Goal: Find specific page/section: Find specific page/section

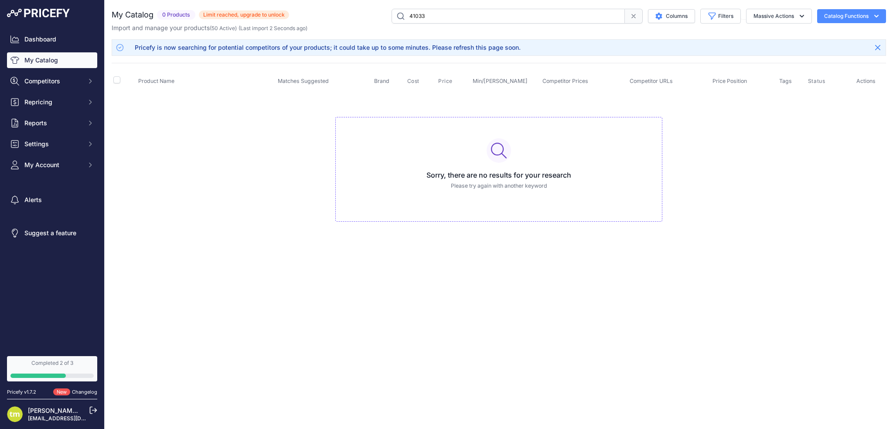
click at [48, 58] on link "My Catalog" at bounding box center [52, 60] width 90 height 16
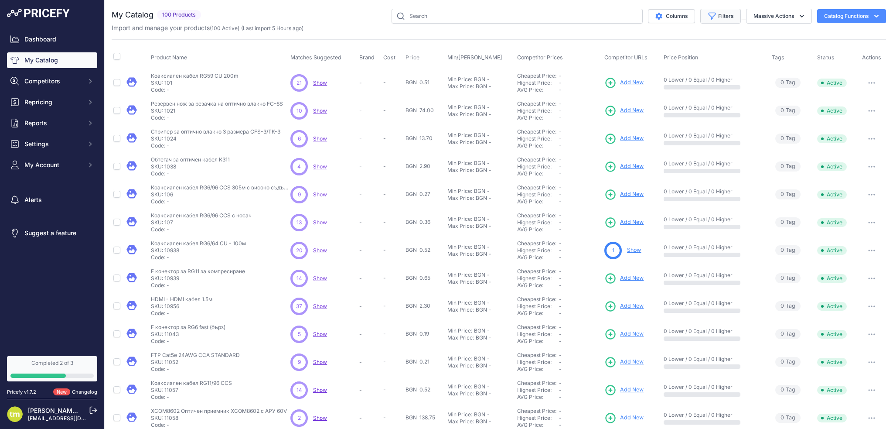
click at [709, 16] on icon "button" at bounding box center [712, 16] width 7 height 7
click at [678, 49] on select "All Status Only Enabled Only Disabled" at bounding box center [692, 50] width 84 height 15
click at [694, 87] on select "Select an option Matched Unmatched" at bounding box center [692, 86] width 84 height 15
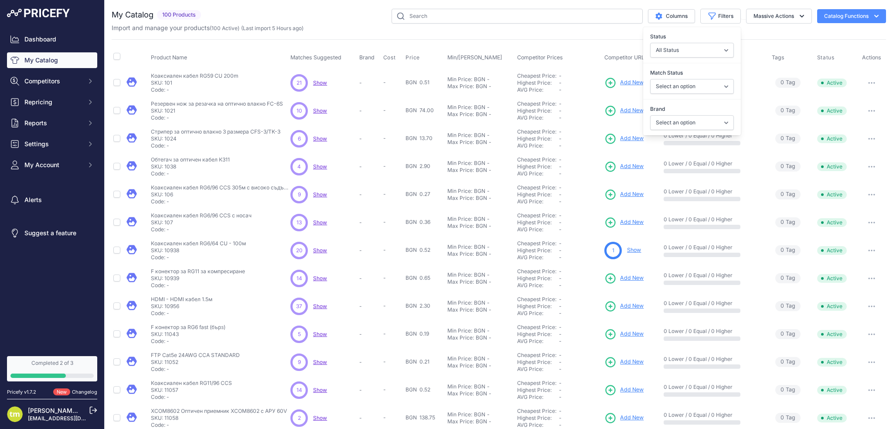
click at [574, 33] on div "My Catalog 100 Products" at bounding box center [499, 262] width 774 height 506
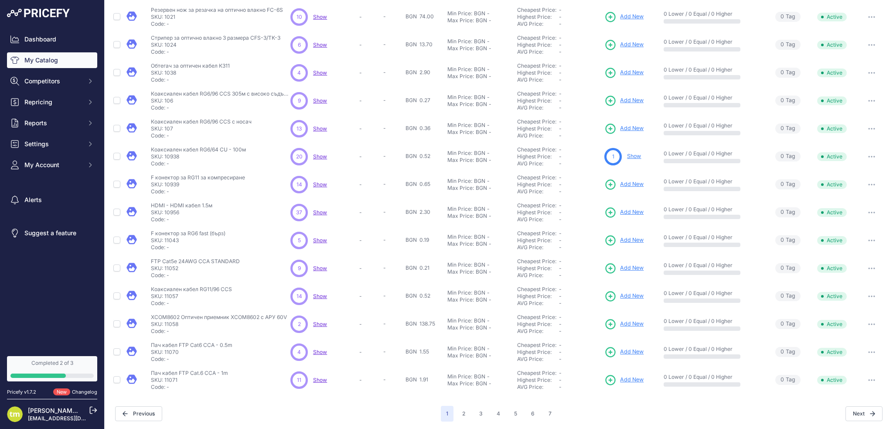
scroll to position [94, 0]
click at [635, 153] on link "Show" at bounding box center [634, 155] width 14 height 7
